Goal: Task Accomplishment & Management: Manage account settings

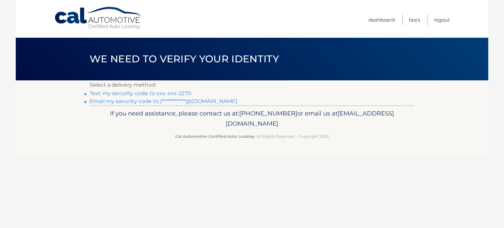
click at [125, 92] on link "Text my security code to xxx-xxx-2270" at bounding box center [141, 93] width 102 height 6
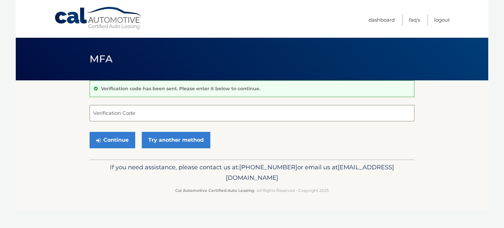
click at [124, 110] on input "Verification Code" at bounding box center [252, 113] width 325 height 16
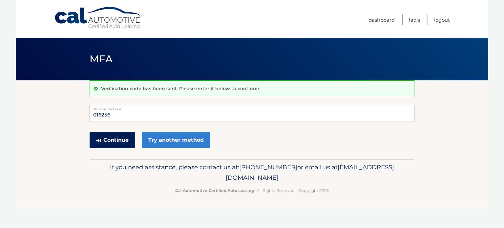
type input "016256"
click at [116, 144] on button "Continue" at bounding box center [113, 140] width 46 height 16
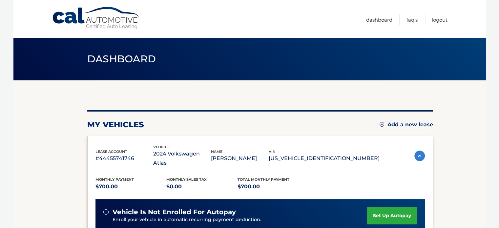
scroll to position [109, 0]
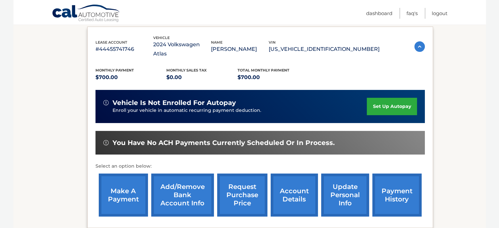
click at [110, 182] on link "make a payment" at bounding box center [123, 195] width 49 height 43
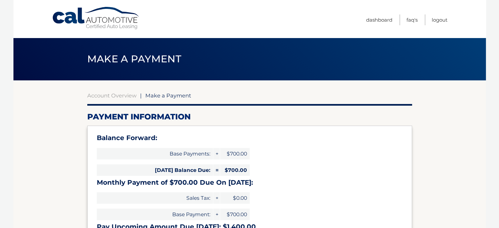
select select "ZTM3ZjNkNTUtN2RkYS00OGE2LWFhOTktMGQ4MWQ0NDk5OGE5"
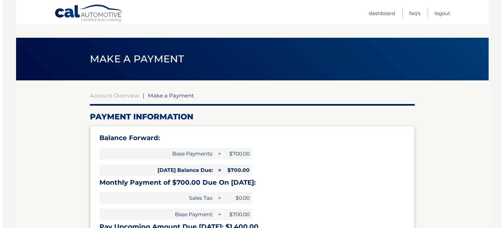
scroll to position [219, 0]
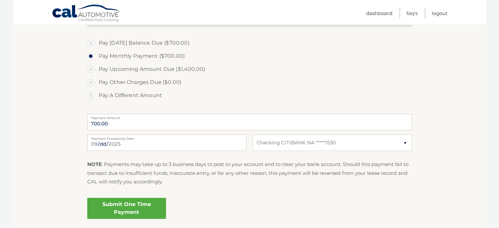
click at [129, 210] on link "Submit One Time Payment" at bounding box center [126, 208] width 79 height 21
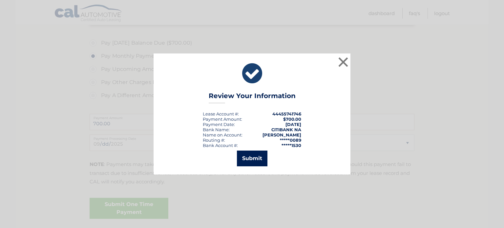
click at [251, 157] on button "Submit" at bounding box center [252, 159] width 31 height 16
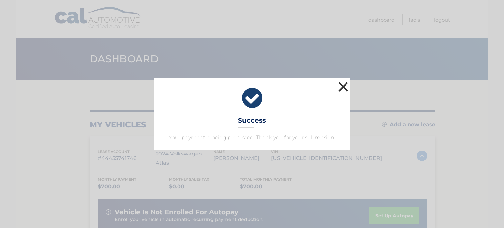
click at [341, 87] on button "×" at bounding box center [343, 86] width 13 height 13
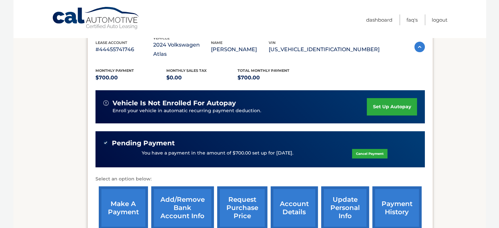
scroll to position [109, 0]
